Goal: Task Accomplishment & Management: Manage account settings

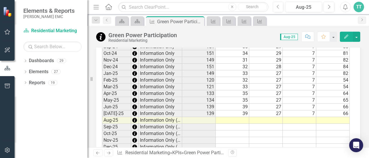
scroll to position [494, 0]
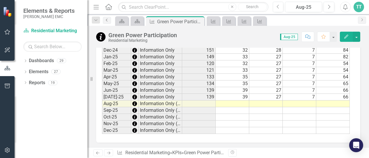
click at [108, 19] on icon "Previous" at bounding box center [107, 19] width 5 height 3
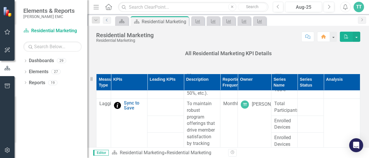
scroll to position [1071, 0]
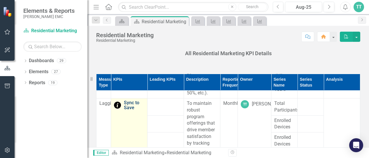
click at [126, 101] on link "Sync to Save" at bounding box center [134, 105] width 20 height 10
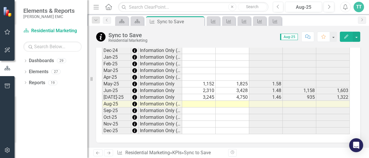
scroll to position [533, 0]
click at [233, 101] on td at bounding box center [231, 104] width 33 height 7
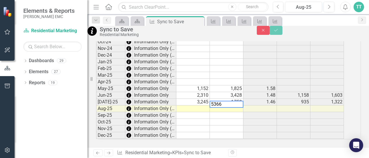
type textarea "5366"
click at [278, 32] on icon "Save" at bounding box center [275, 30] width 5 height 4
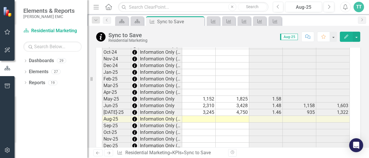
scroll to position [533, 0]
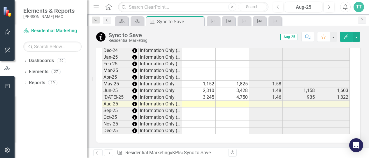
click at [241, 101] on td at bounding box center [231, 104] width 33 height 7
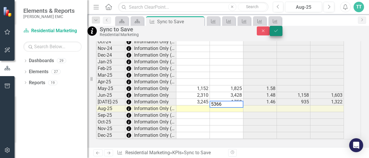
type textarea "5366"
click at [278, 33] on icon "Save" at bounding box center [275, 31] width 5 height 4
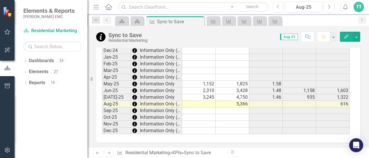
click at [239, 101] on td "5,366" at bounding box center [231, 104] width 33 height 7
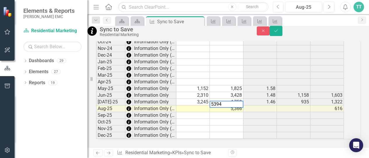
type textarea "5394"
click at [205, 106] on td at bounding box center [192, 109] width 33 height 7
click at [203, 106] on td at bounding box center [192, 109] width 33 height 7
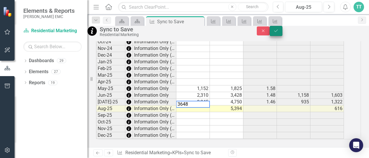
type textarea "3648"
click at [278, 33] on icon "Save" at bounding box center [275, 31] width 5 height 4
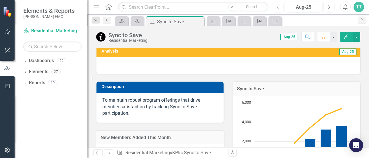
scroll to position [0, 0]
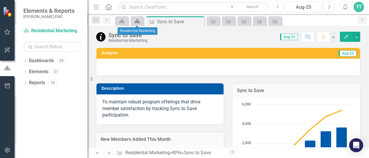
click at [138, 19] on icon "Dashboard" at bounding box center [137, 21] width 6 height 5
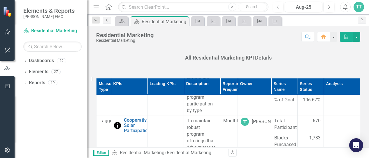
scroll to position [633, 0]
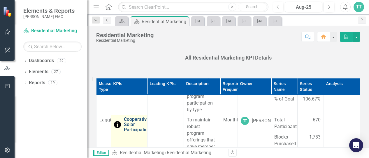
click at [136, 128] on link "Cooperative Solar Participation" at bounding box center [137, 124] width 26 height 15
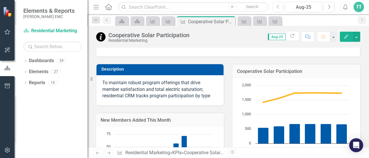
scroll to position [19, 0]
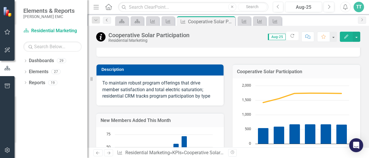
click at [107, 22] on link "Previous" at bounding box center [107, 20] width 8 height 7
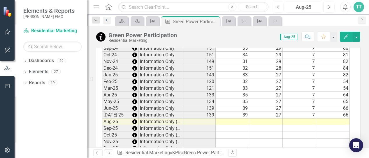
scroll to position [477, 0]
click at [197, 119] on td at bounding box center [198, 122] width 33 height 7
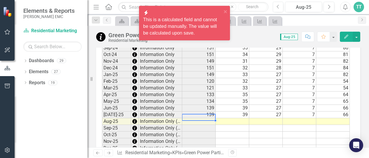
click at [235, 119] on td at bounding box center [231, 122] width 33 height 7
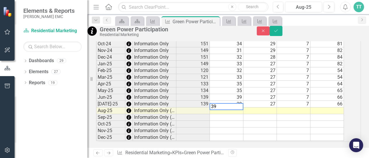
type textarea "39"
click at [271, 114] on td at bounding box center [259, 111] width 33 height 7
type textarea "27"
click at [298, 121] on td at bounding box center [293, 117] width 33 height 7
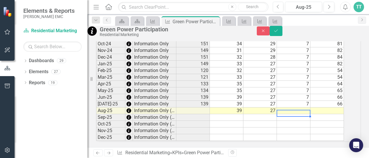
click at [305, 114] on td at bounding box center [293, 111] width 33 height 7
type textarea "7"
click at [337, 114] on td at bounding box center [326, 111] width 33 height 7
type textarea "66"
click at [308, 128] on td at bounding box center [293, 124] width 33 height 7
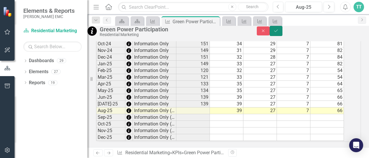
click at [278, 32] on icon "submit" at bounding box center [275, 30] width 3 height 2
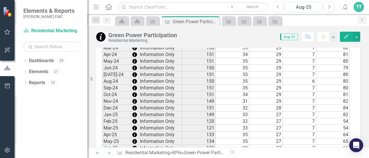
scroll to position [494, 0]
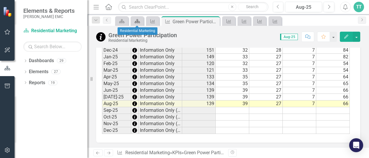
click at [139, 21] on icon "Dashboard" at bounding box center [137, 21] width 6 height 5
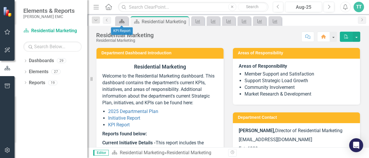
click at [121, 20] on icon "Dashboard" at bounding box center [122, 21] width 6 height 5
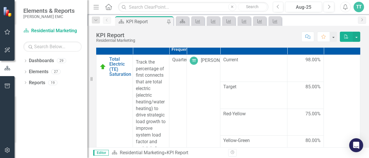
scroll to position [149, 0]
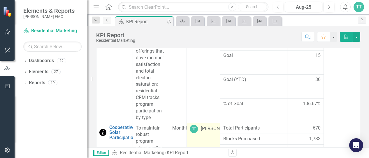
scroll to position [172, 0]
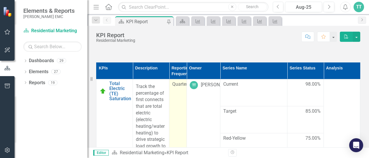
scroll to position [93, 0]
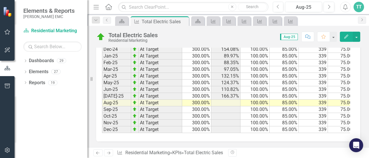
scroll to position [631, 0]
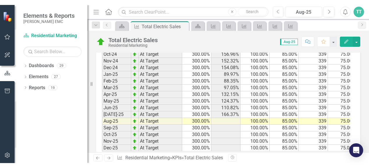
scroll to position [606, 0]
